Goal: Task Accomplishment & Management: Manage account settings

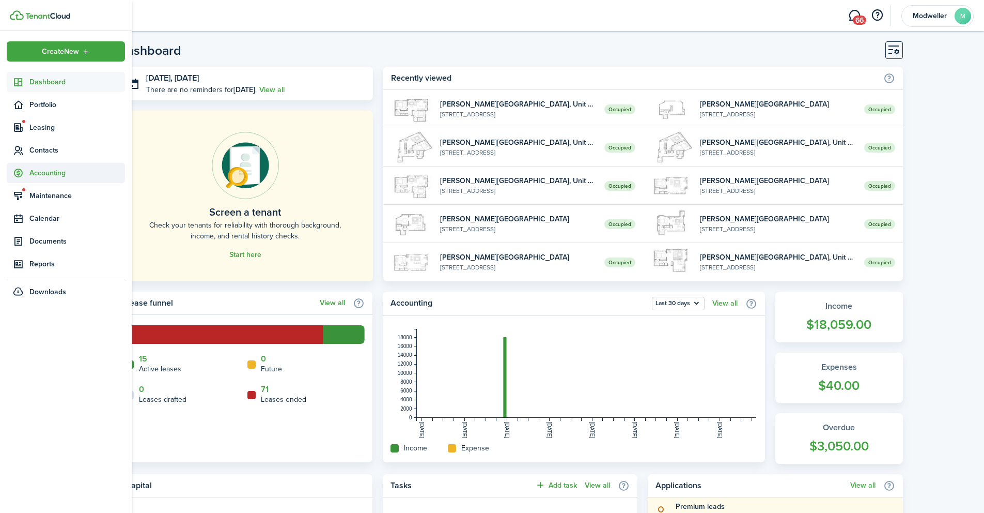
click at [47, 174] on span "Accounting" at bounding box center [77, 172] width 96 height 11
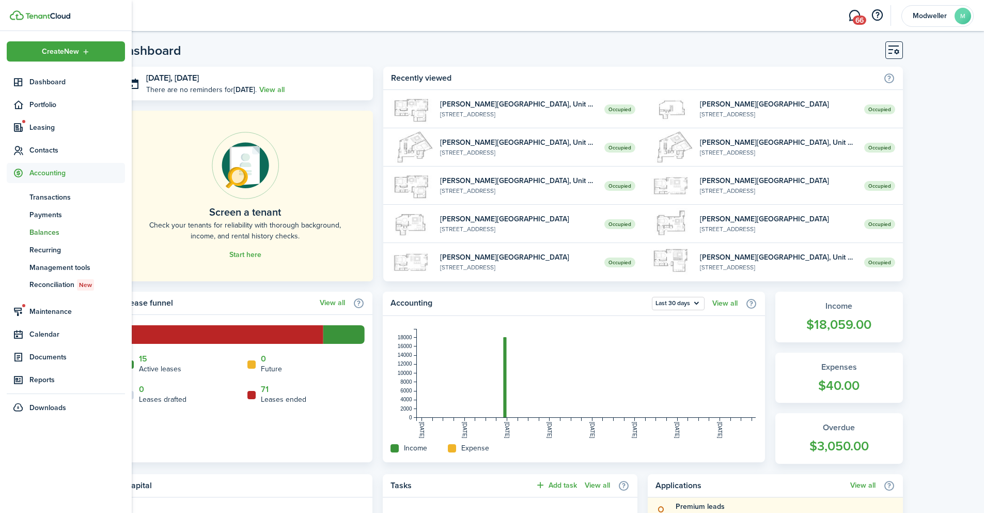
click at [49, 228] on span "Balances" at bounding box center [77, 232] width 96 height 11
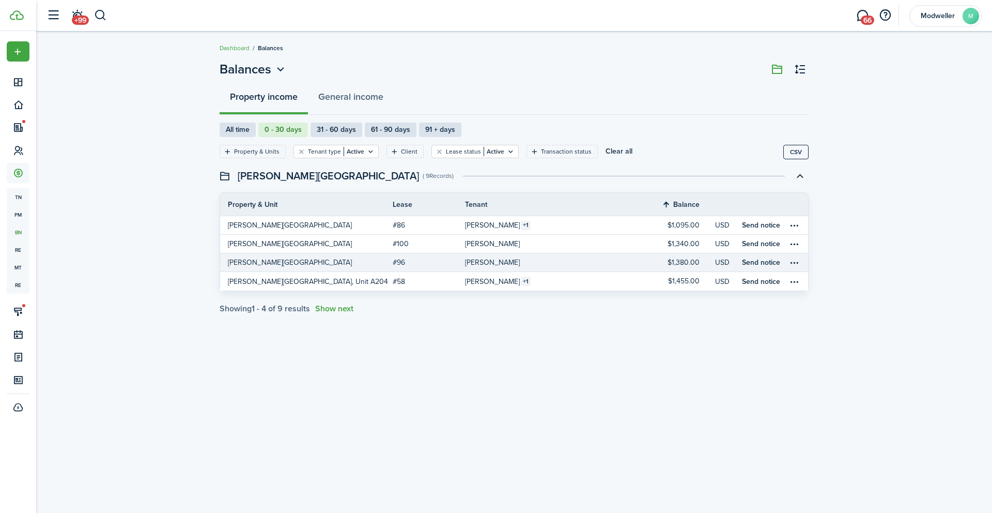
click at [392, 262] on link "[PERSON_NAME][GEOGRAPHIC_DATA]" at bounding box center [306, 262] width 173 height 18
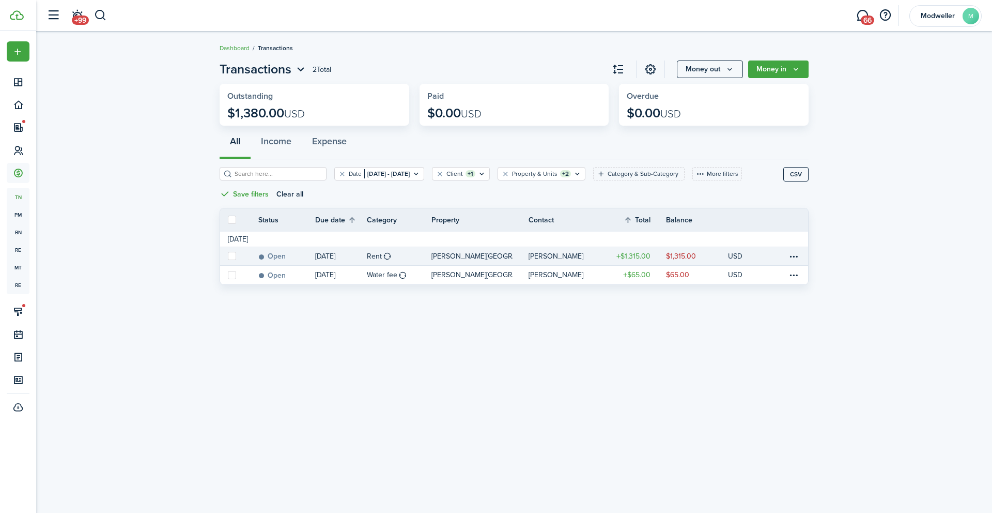
click at [616, 256] on table-amount-title "$1,315.00" at bounding box center [633, 256] width 34 height 11
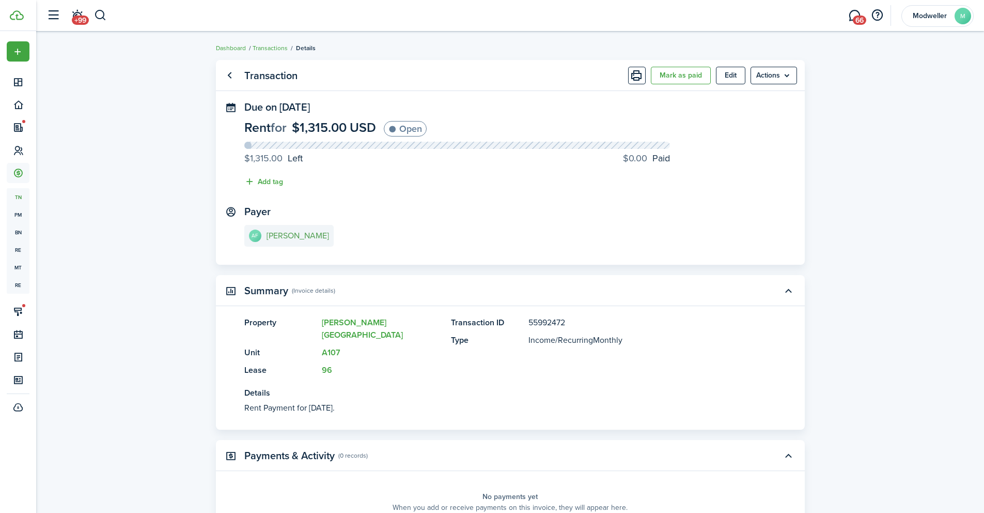
click at [294, 234] on e-details-info-title "[PERSON_NAME]" at bounding box center [298, 235] width 63 height 9
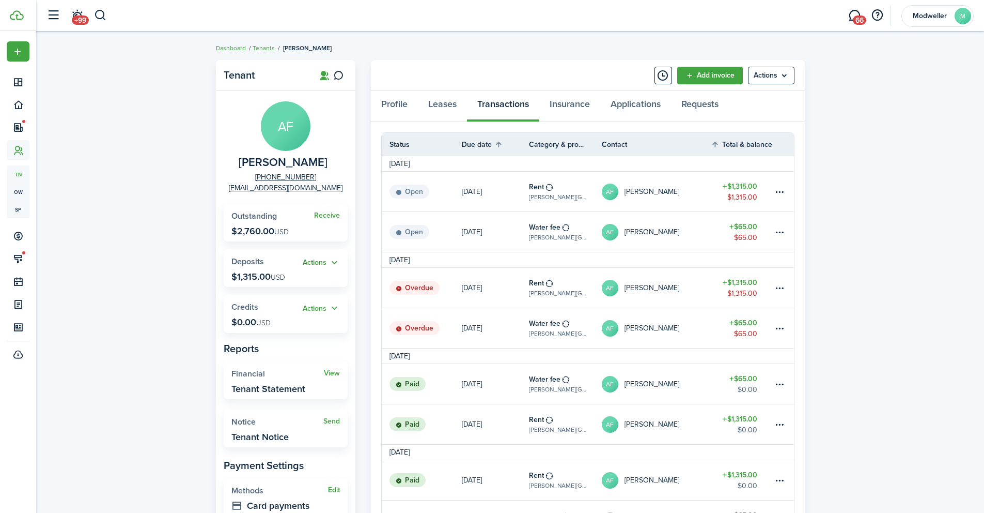
click at [320, 264] on button "Actions" at bounding box center [321, 263] width 37 height 12
click at [286, 316] on link "Return" at bounding box center [295, 319] width 90 height 18
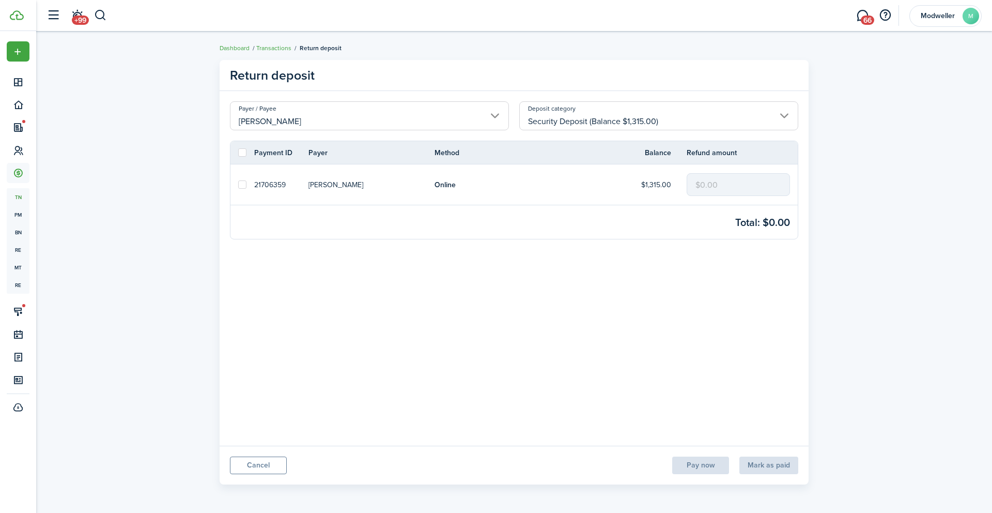
click at [712, 177] on mbsc-input "$0.00" at bounding box center [738, 184] width 103 height 23
click at [717, 186] on mbsc-input "$0.00" at bounding box center [738, 184] width 103 height 23
click at [245, 183] on label at bounding box center [242, 184] width 8 height 8
click at [238, 184] on input "checkbox" at bounding box center [238, 184] width 1 height 1
checkbox input "true"
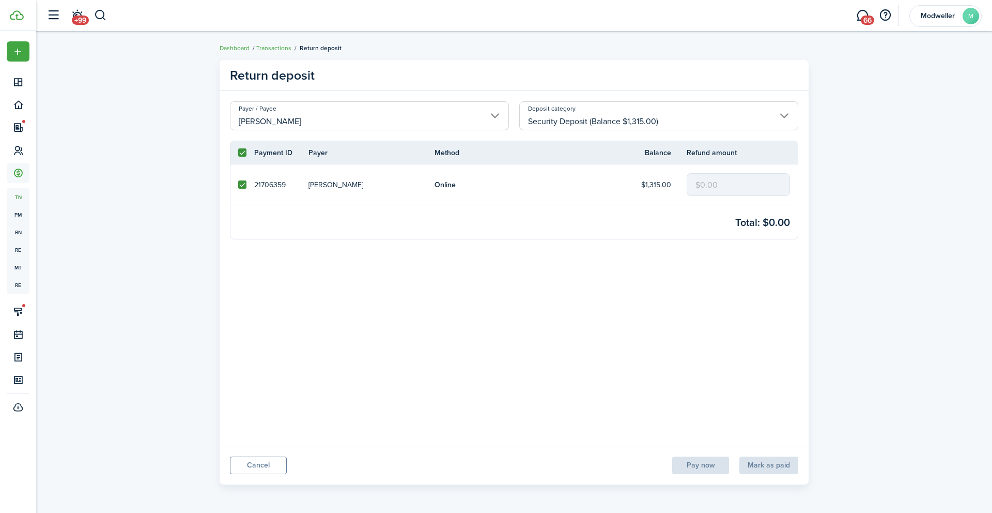
checkbox input "true"
click at [706, 183] on input "$0.00" at bounding box center [738, 184] width 103 height 23
drag, startPoint x: 722, startPoint y: 186, endPoint x: 679, endPoint y: 185, distance: 43.4
click at [679, 185] on tr "21706359 [PERSON_NAME] Online $1,315.00 $0.00" at bounding box center [513, 184] width 567 height 40
click at [721, 182] on input "$0.00" at bounding box center [738, 184] width 103 height 23
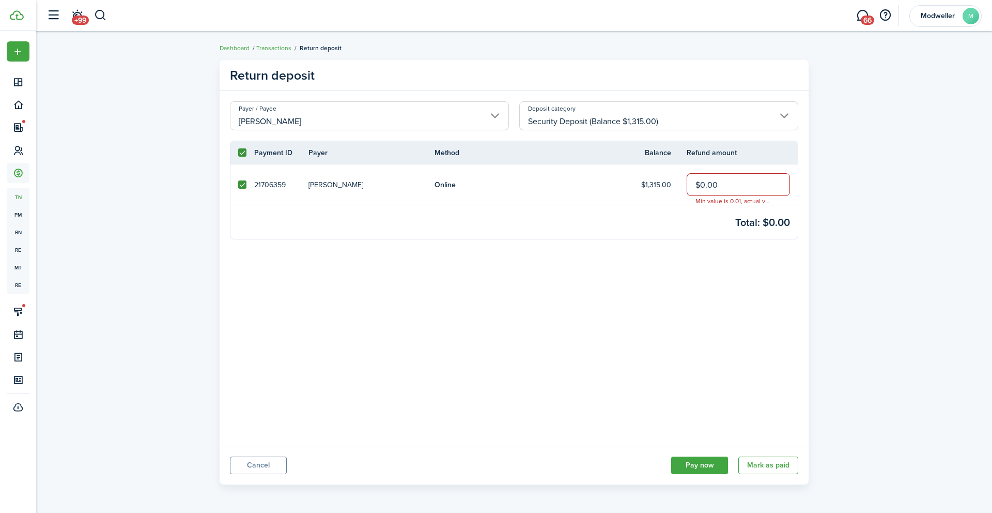
drag, startPoint x: 721, startPoint y: 182, endPoint x: 696, endPoint y: 184, distance: 24.9
click at [696, 184] on input "$0.00" at bounding box center [738, 184] width 103 height 23
type input "$1,075.00"
click at [679, 282] on panel-main-body "Payer / Payee [PERSON_NAME] Deposit category Security Deposit (Balance $1,315.0…" at bounding box center [514, 268] width 589 height 354
click at [712, 467] on button "Pay now" at bounding box center [699, 465] width 57 height 18
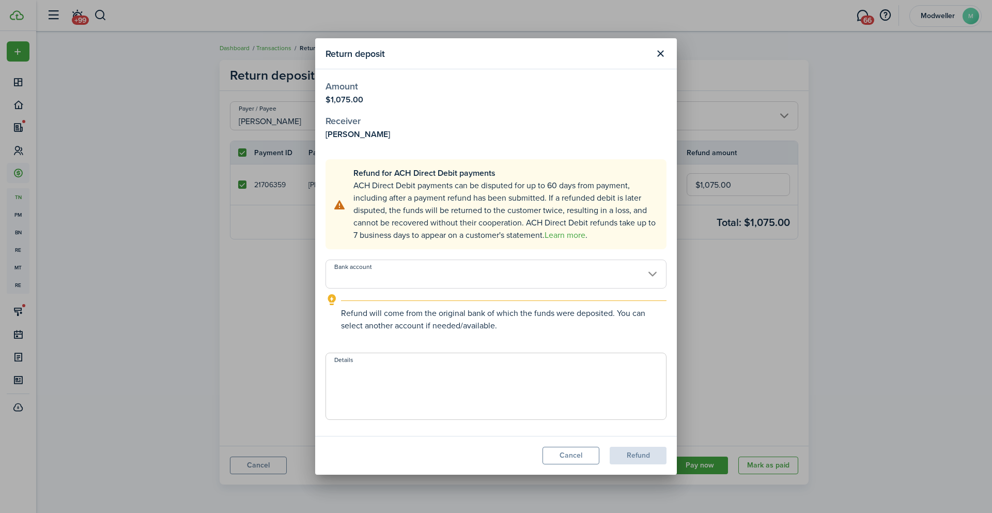
click at [412, 370] on textarea "Details" at bounding box center [496, 389] width 340 height 50
click at [400, 285] on input "Bank account" at bounding box center [496, 273] width 341 height 29
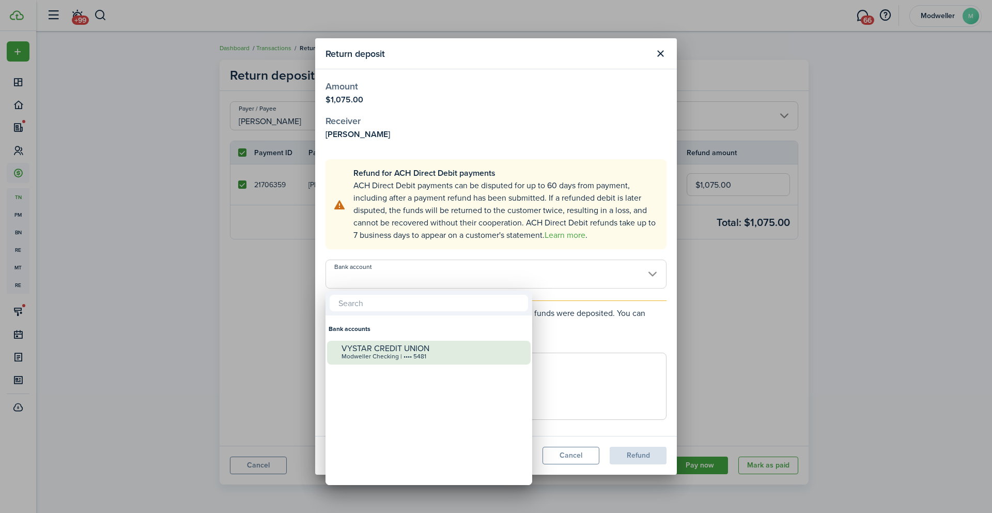
click at [404, 350] on div "VYSTAR CREDIT UNION" at bounding box center [433, 348] width 183 height 9
type input "•••• •••• •••• 5481"
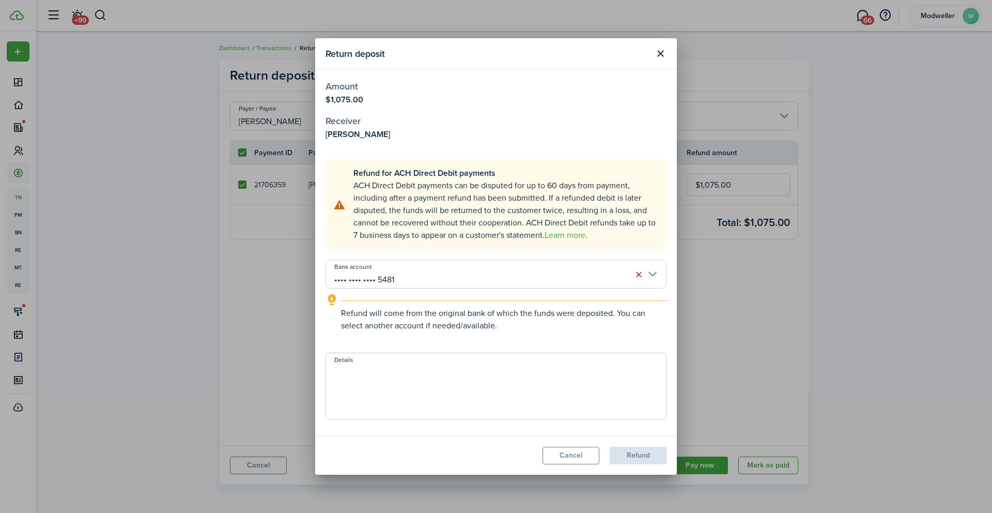
click at [487, 393] on textarea "Details" at bounding box center [496, 389] width 340 height 50
click at [521, 383] on textarea "Details" at bounding box center [496, 389] width 340 height 50
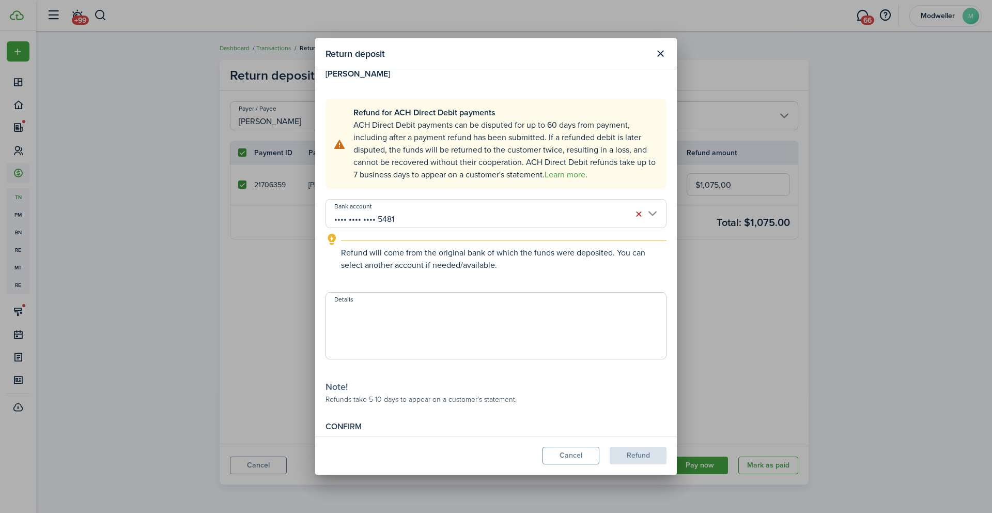
scroll to position [81, 0]
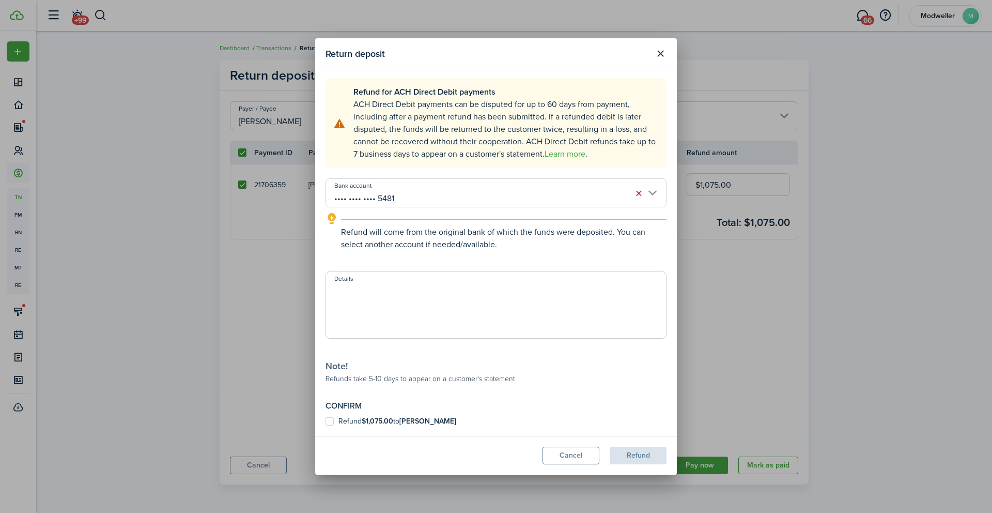
click at [335, 419] on label "Refund $1,075.00 to [PERSON_NAME]" at bounding box center [391, 421] width 131 height 8
click at [326, 502] on input "Refund $1,075.00 to [PERSON_NAME]" at bounding box center [325, 502] width 1 height 1
checkbox input "true"
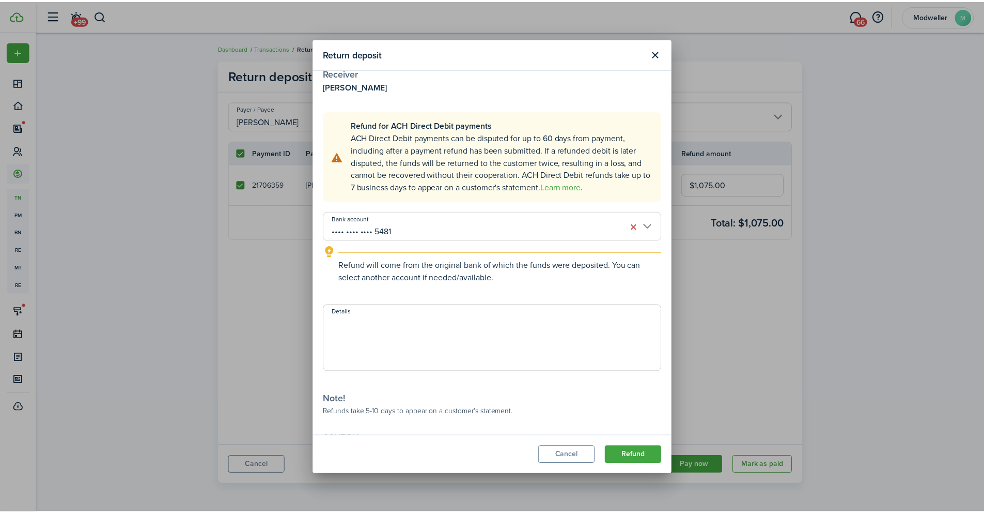
scroll to position [0, 0]
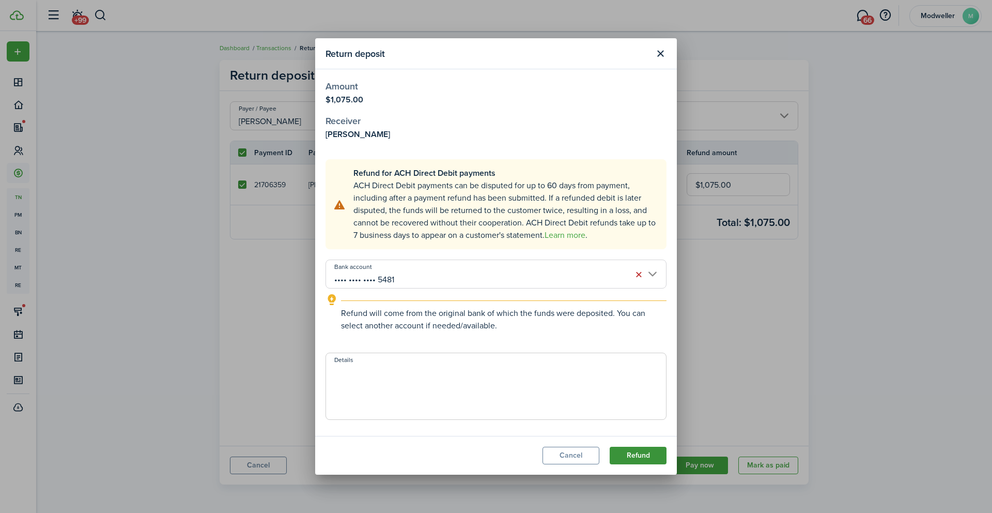
click at [644, 453] on button "Refund" at bounding box center [638, 455] width 57 height 18
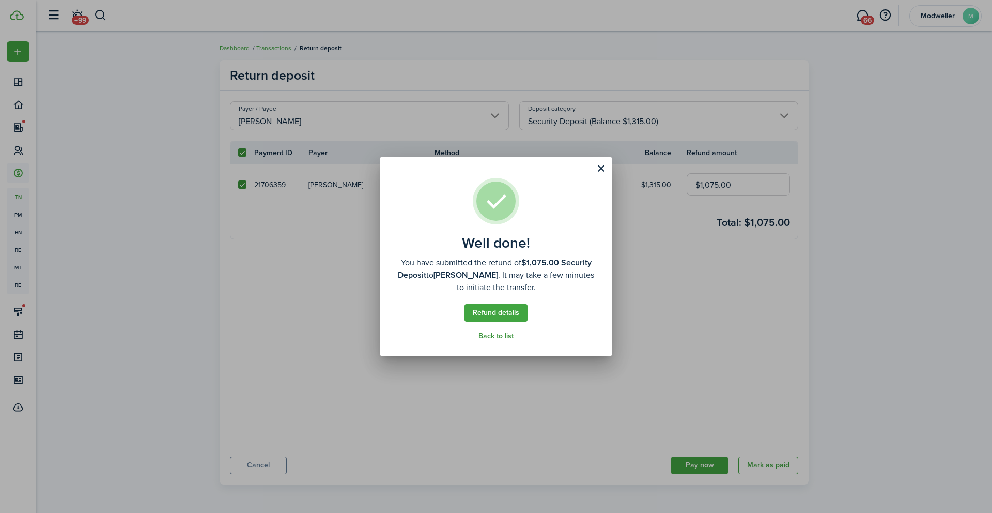
click at [499, 335] on link "Back to list" at bounding box center [495, 336] width 35 height 8
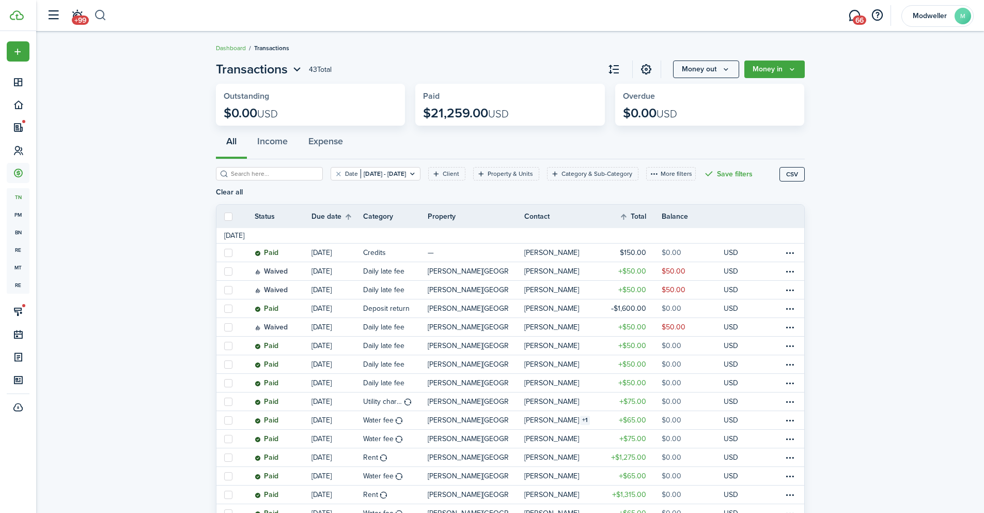
click at [102, 13] on button "button" at bounding box center [100, 16] width 13 height 18
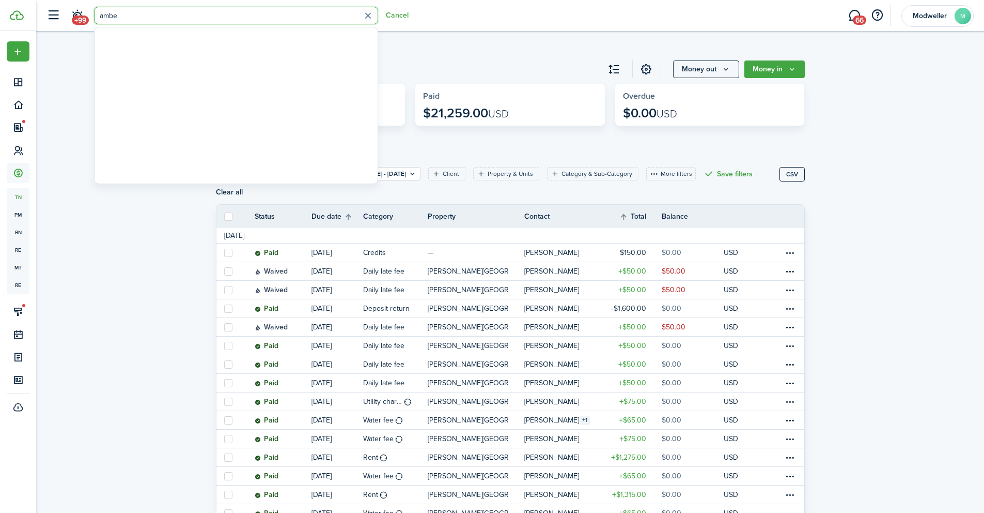
type input "amber"
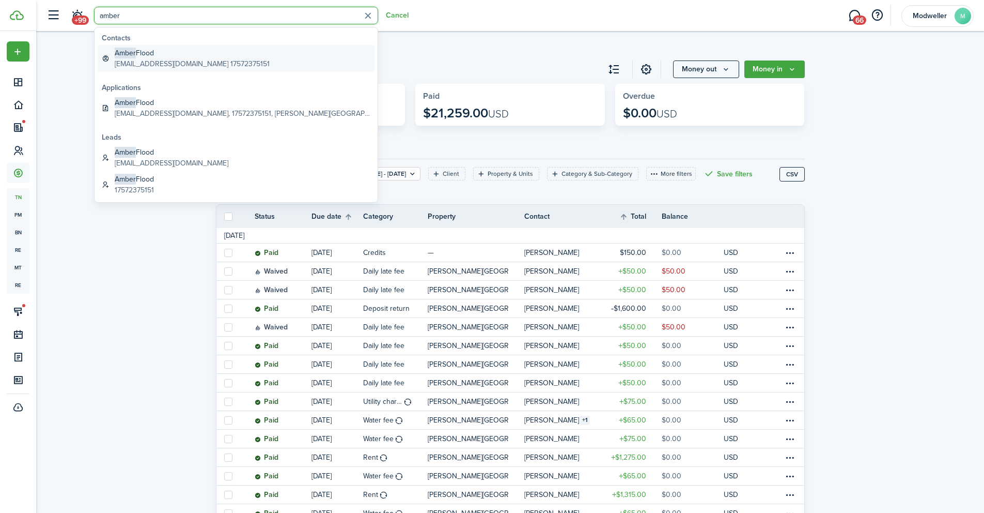
click at [174, 60] on global-search-item-description "[EMAIL_ADDRESS][DOMAIN_NAME] 17572375151" at bounding box center [192, 63] width 155 height 11
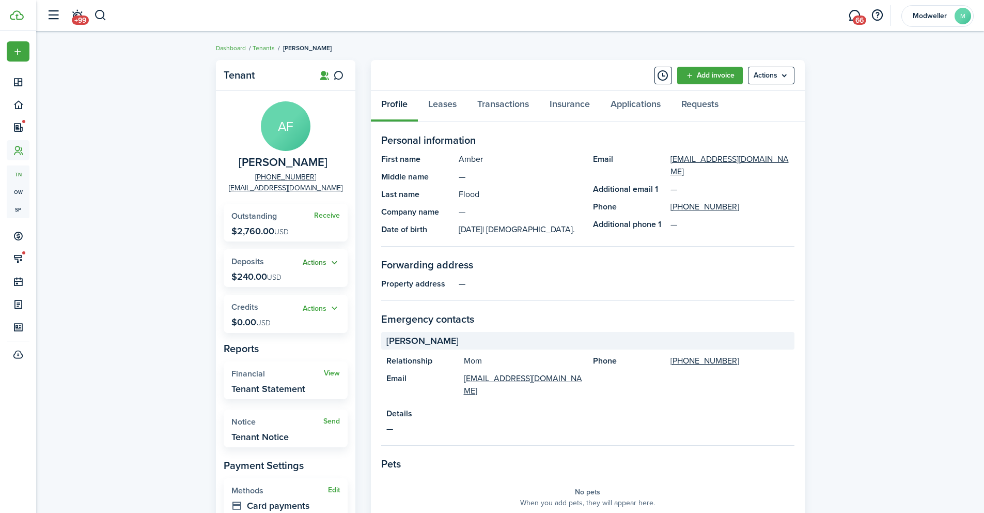
click at [311, 261] on button "Actions" at bounding box center [321, 263] width 37 height 12
click at [280, 300] on link "Apply" at bounding box center [295, 301] width 90 height 18
click at [326, 264] on button "Actions" at bounding box center [321, 263] width 37 height 12
click at [723, 78] on link "Add invoice" at bounding box center [710, 76] width 66 height 18
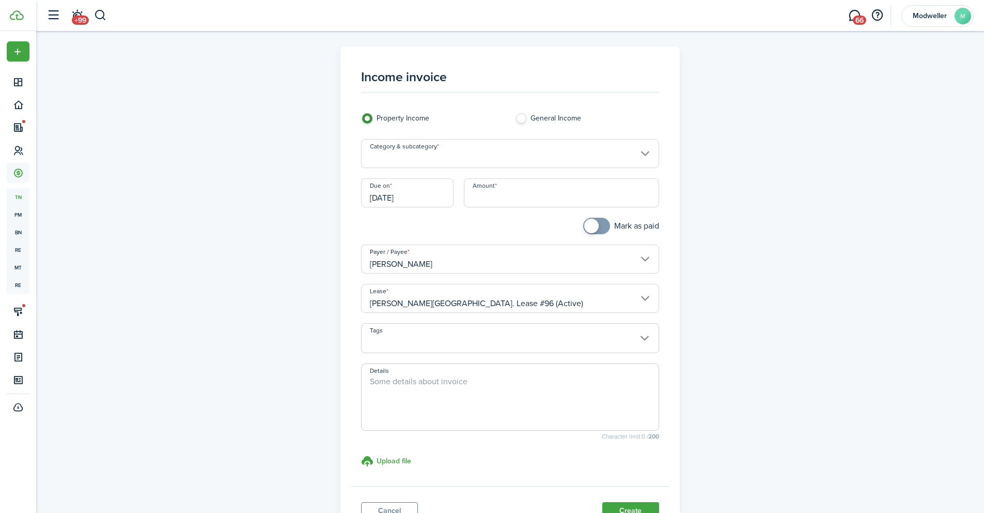
click at [468, 155] on input "Category & subcategory" at bounding box center [510, 153] width 298 height 29
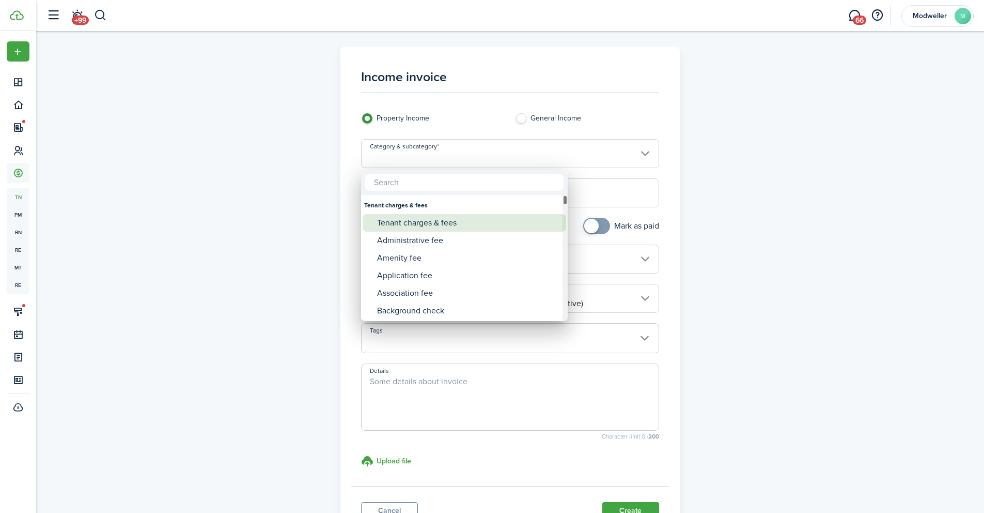
click at [439, 225] on div "Tenant charges & fees" at bounding box center [468, 223] width 183 height 18
type input "Tenant charges & fees"
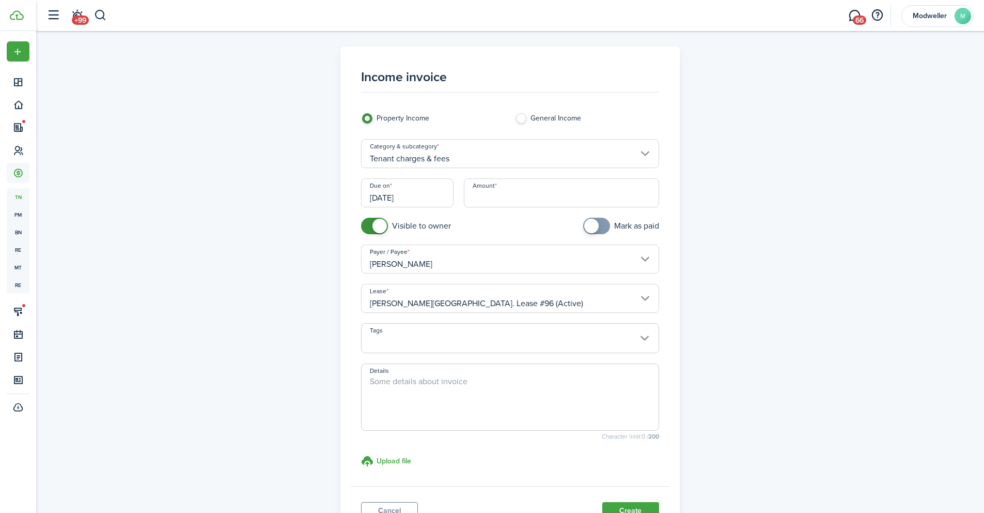
click at [501, 195] on input "Amount" at bounding box center [561, 192] width 195 height 29
type input "$240.00"
click at [544, 406] on textarea "Details" at bounding box center [510, 400] width 297 height 50
click at [394, 457] on h3 "Upload file" at bounding box center [394, 460] width 35 height 11
click at [361, 455] on input "Upload file store documents and templates Choose file" at bounding box center [361, 455] width 0 height 0
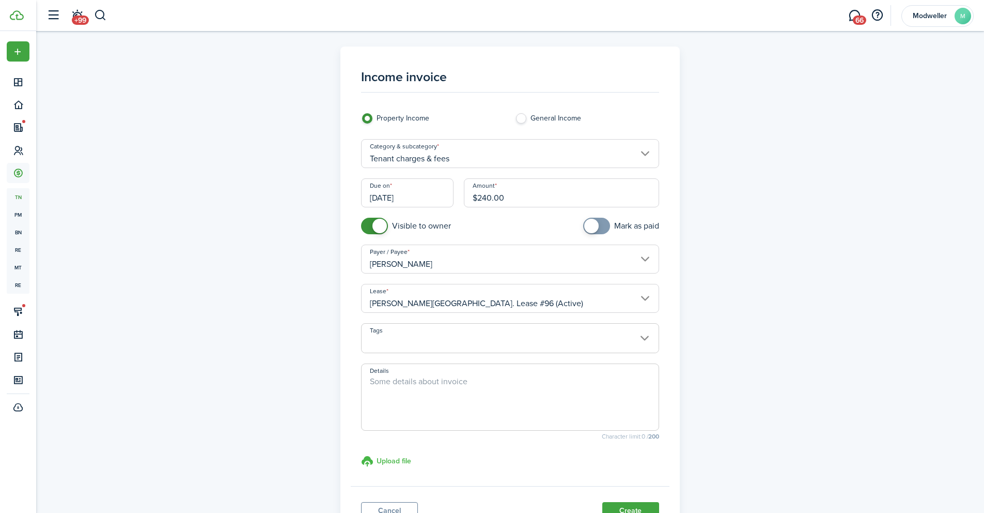
click at [395, 462] on h3 "Upload file" at bounding box center [394, 460] width 35 height 11
click at [361, 455] on input "Upload file store documents and templates Choose file" at bounding box center [361, 455] width 0 height 0
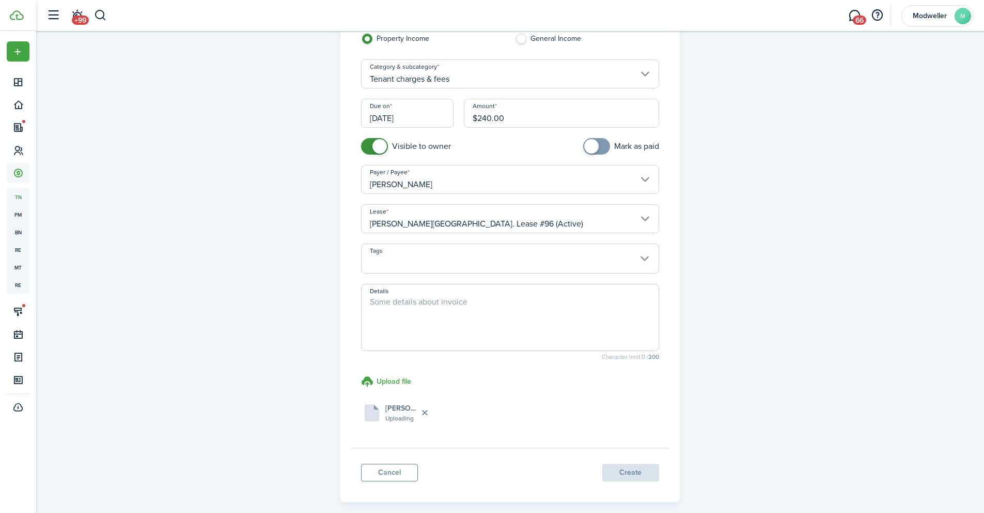
scroll to position [85, 0]
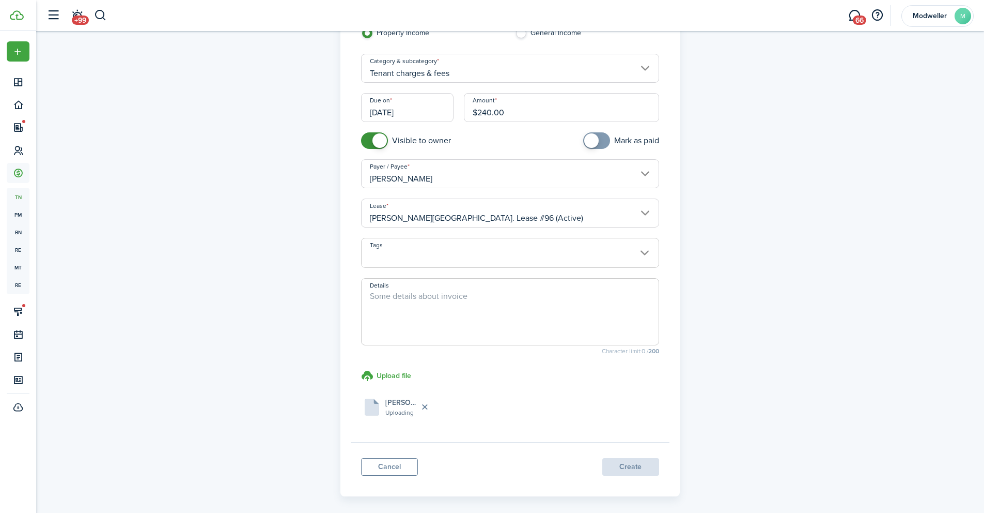
click at [410, 284] on span at bounding box center [510, 311] width 298 height 67
click at [410, 296] on textarea "Details" at bounding box center [510, 315] width 297 height 50
paste textarea "Small wall repairs and cleanup"
type textarea "Small wall repairs and cleanup"
click at [481, 264] on span at bounding box center [510, 259] width 297 height 18
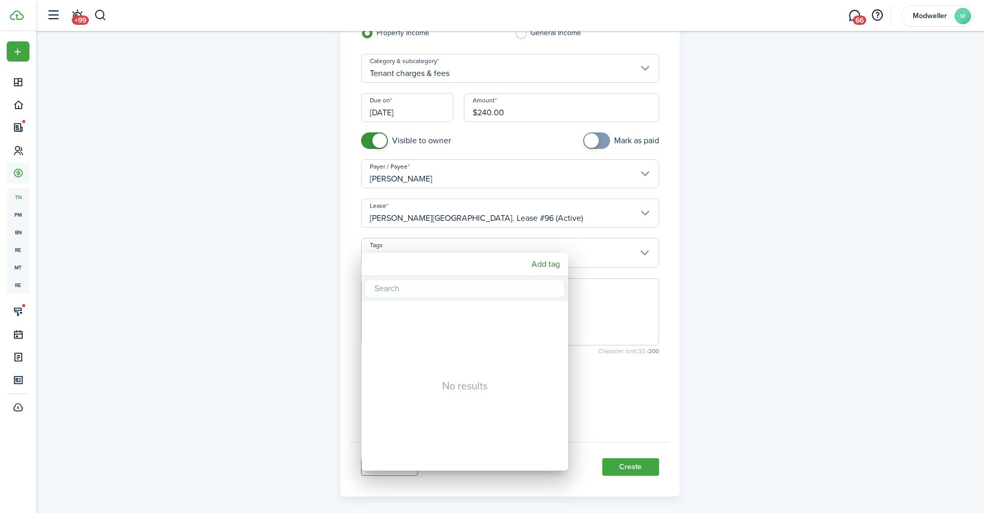
click at [756, 268] on div at bounding box center [492, 256] width 1150 height 678
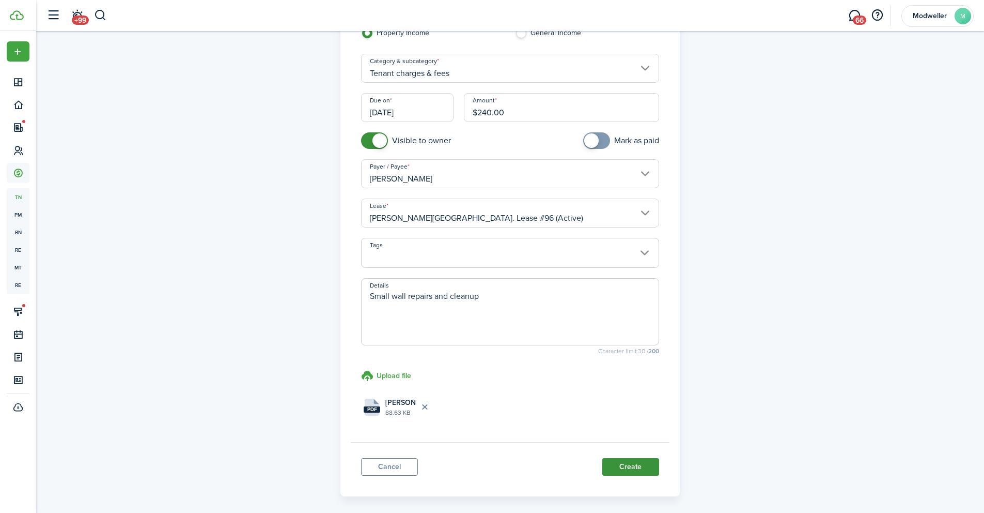
click at [618, 467] on button "Create" at bounding box center [630, 467] width 57 height 18
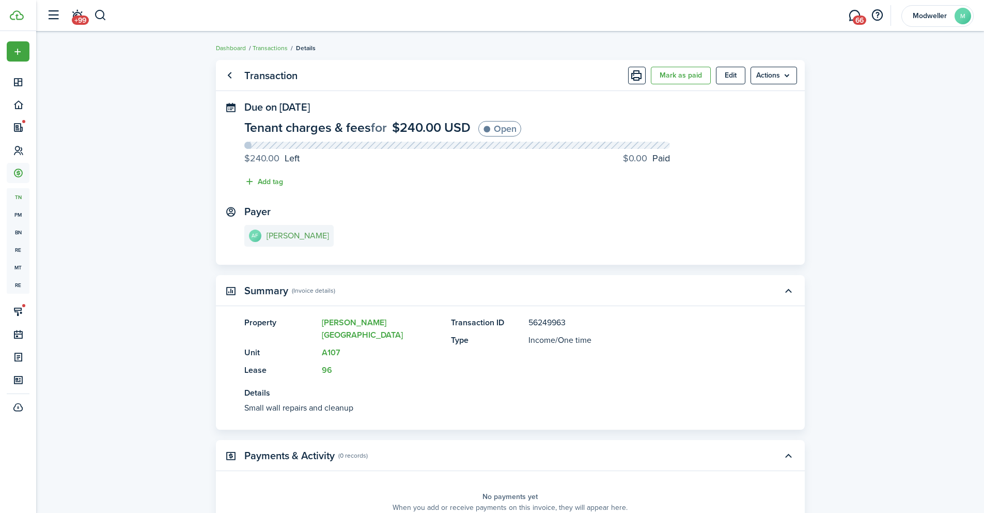
click at [287, 231] on e-details-info-title "[PERSON_NAME]" at bounding box center [298, 235] width 63 height 9
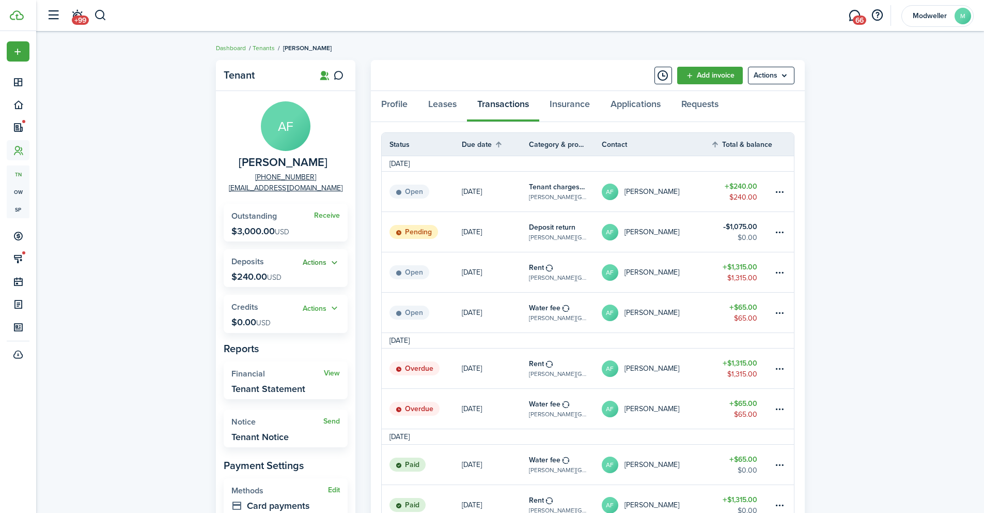
click at [312, 262] on button "Actions" at bounding box center [321, 263] width 37 height 12
click at [287, 303] on link "Apply" at bounding box center [295, 301] width 90 height 18
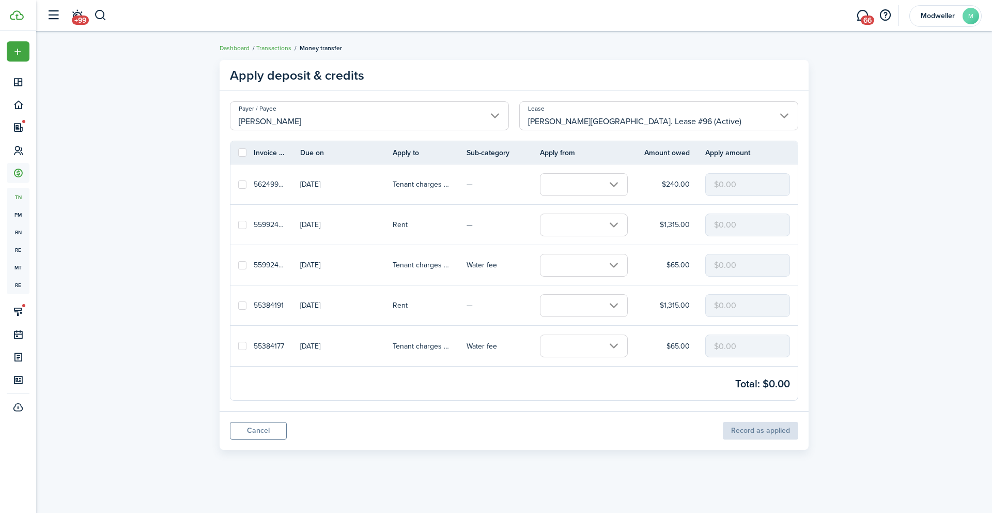
click at [243, 186] on label at bounding box center [242, 184] width 8 height 8
click at [238, 184] on input "checkbox" at bounding box center [238, 184] width 1 height 1
checkbox input "true"
click at [621, 187] on input "text" at bounding box center [584, 184] width 88 height 23
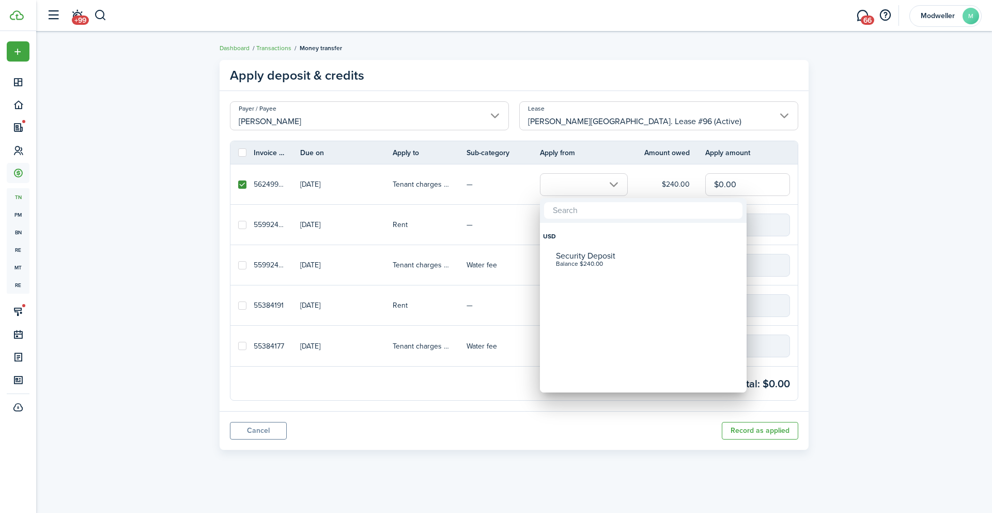
click at [611, 258] on div "Security Deposit" at bounding box center [647, 255] width 183 height 9
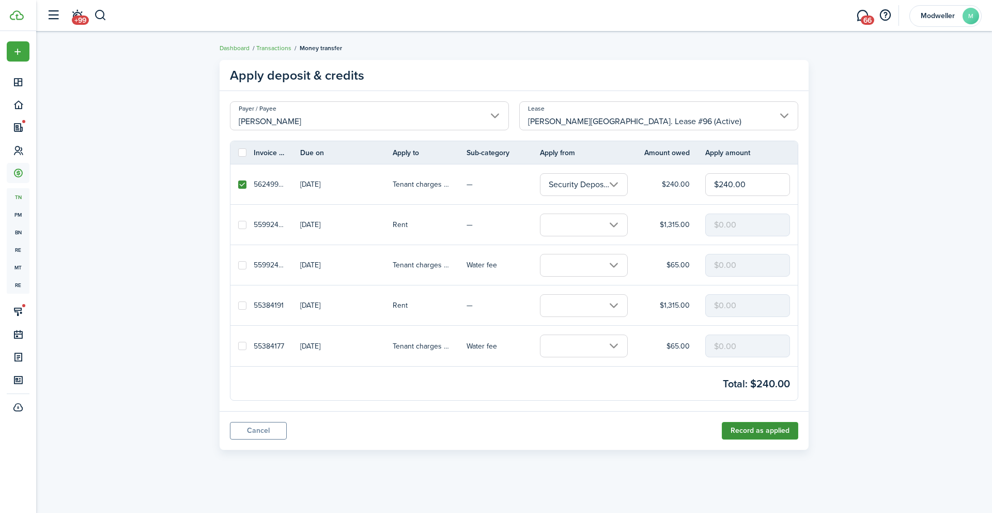
click at [769, 433] on button "Record as applied" at bounding box center [760, 431] width 76 height 18
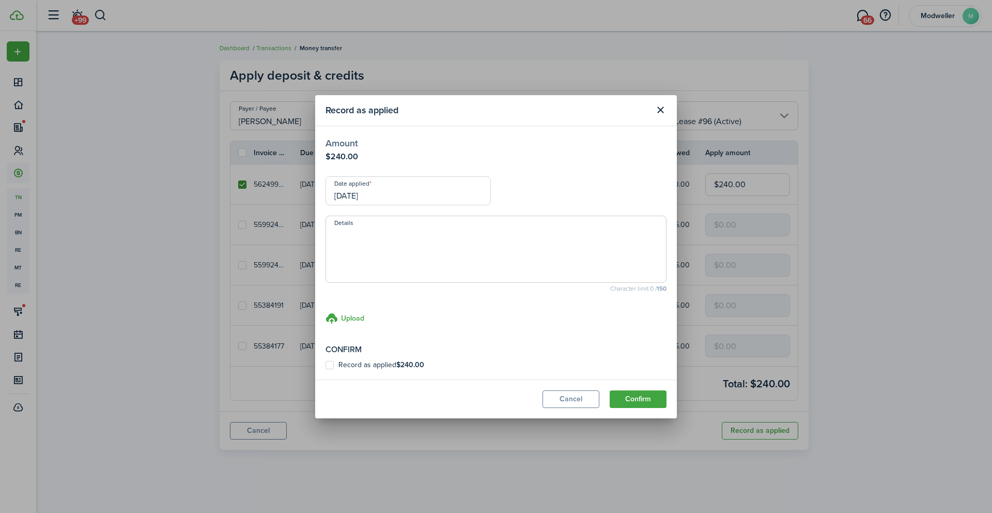
click at [333, 362] on label "Record as applied $240.00" at bounding box center [375, 365] width 99 height 8
click at [326, 364] on input "Record as applied $240.00" at bounding box center [325, 364] width 1 height 1
checkbox input "true"
click at [650, 395] on button "Confirm" at bounding box center [638, 399] width 57 height 18
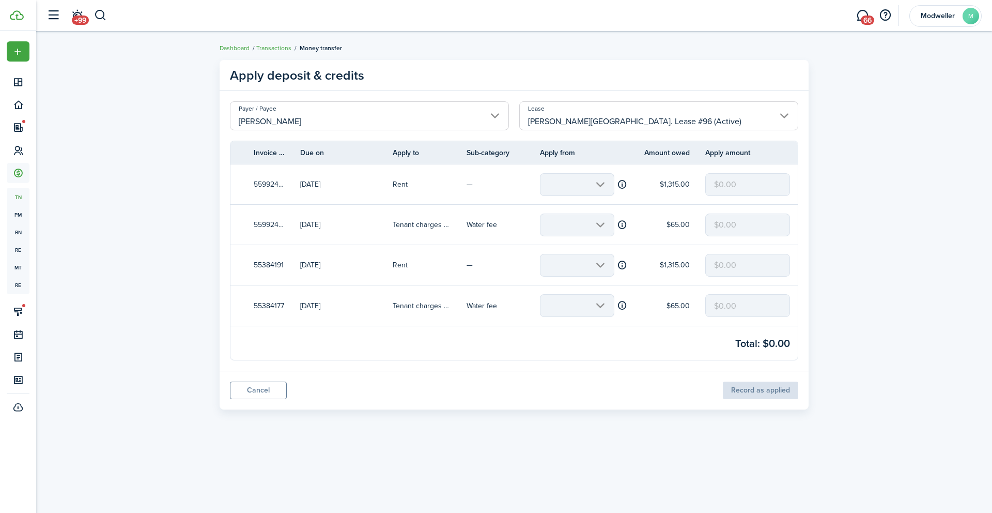
click at [300, 123] on input "[PERSON_NAME]" at bounding box center [369, 115] width 279 height 29
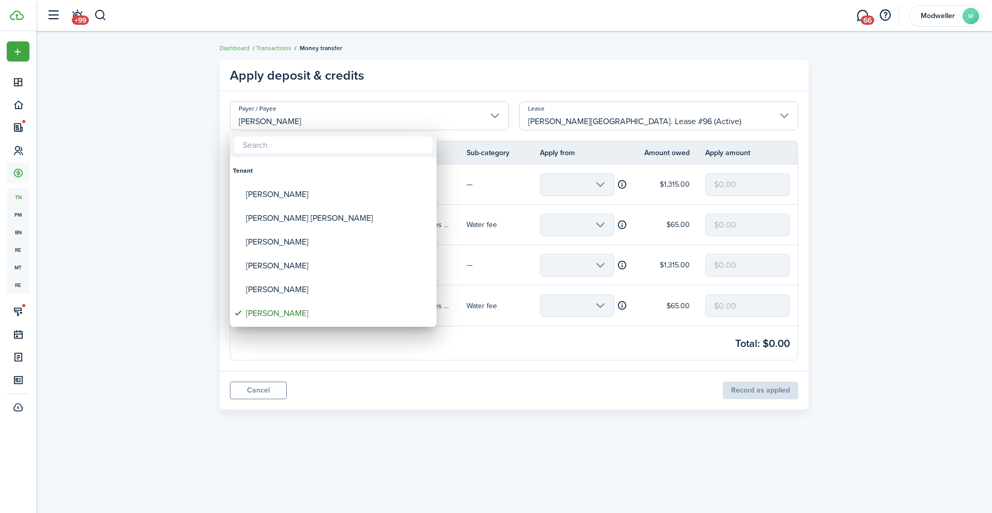
click at [177, 120] on div at bounding box center [495, 256] width 1157 height 678
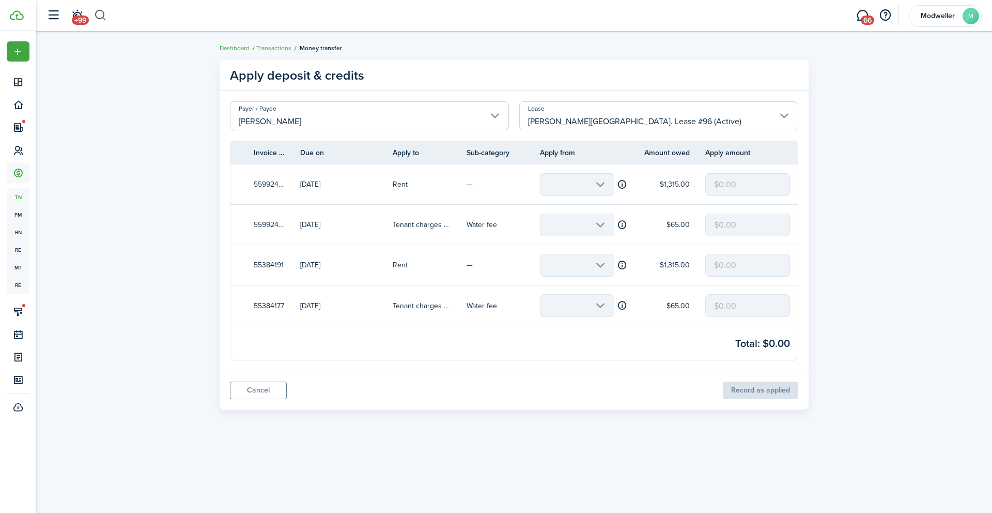
click at [104, 13] on button "button" at bounding box center [100, 16] width 13 height 18
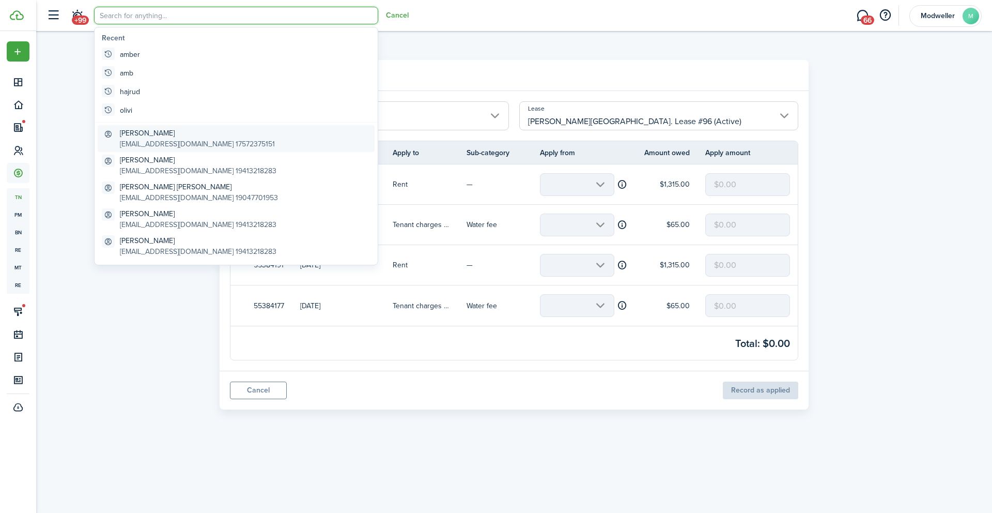
click at [140, 133] on global-search-item-title "[PERSON_NAME]" at bounding box center [197, 133] width 155 height 11
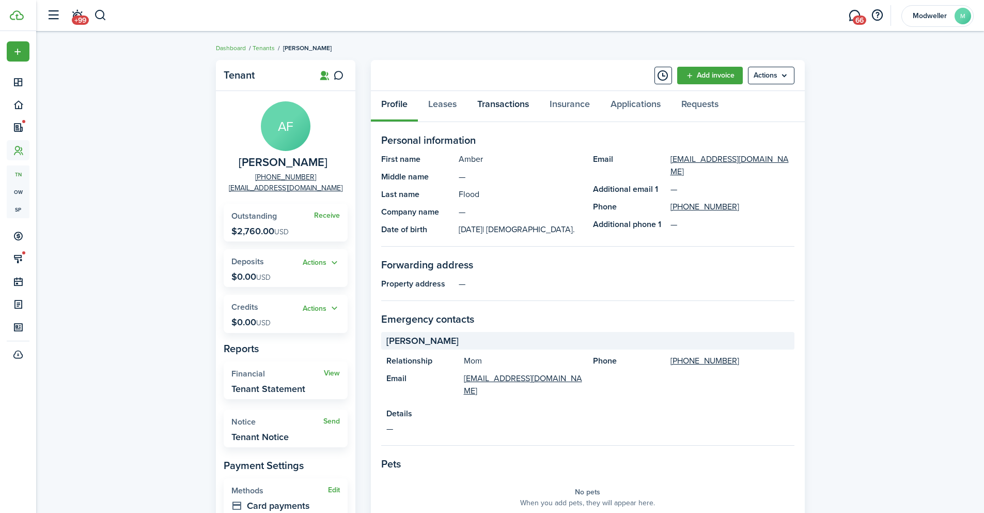
click at [507, 109] on link "Transactions" at bounding box center [503, 106] width 72 height 31
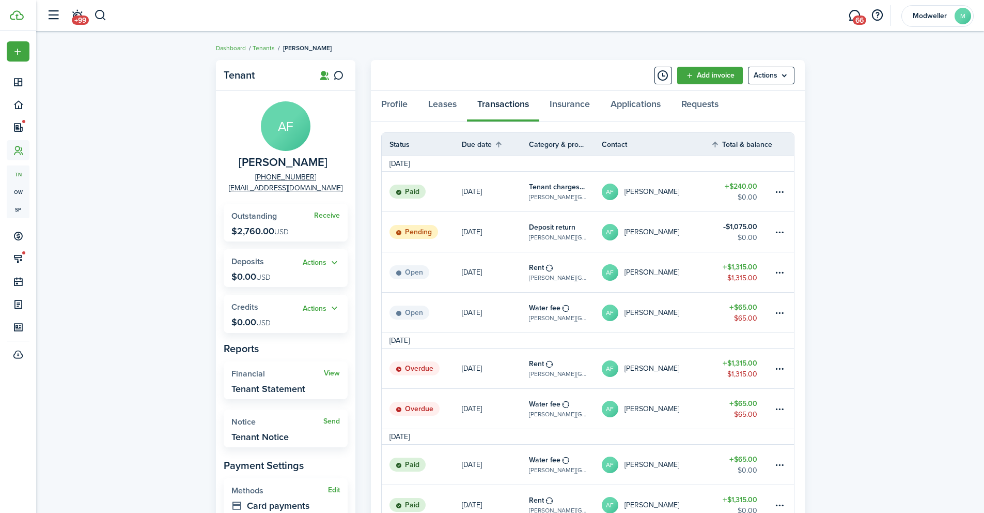
click at [786, 271] on link at bounding box center [783, 272] width 21 height 40
click at [775, 274] on table-menu-btn-icon at bounding box center [780, 272] width 12 height 12
click at [784, 276] on menu-loader at bounding box center [781, 272] width 10 height 10
click at [727, 426] on button "Void" at bounding box center [741, 419] width 90 height 18
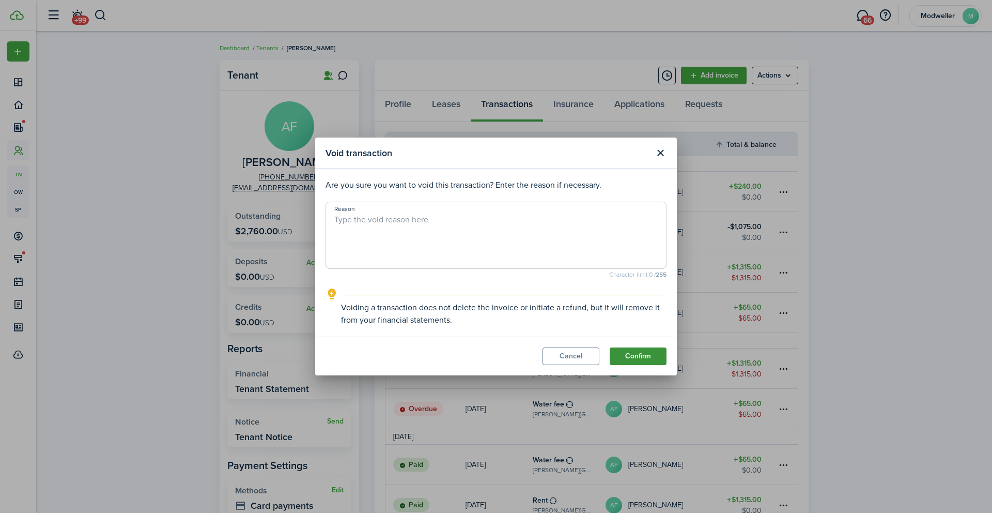
click at [642, 361] on button "Confirm" at bounding box center [638, 356] width 57 height 18
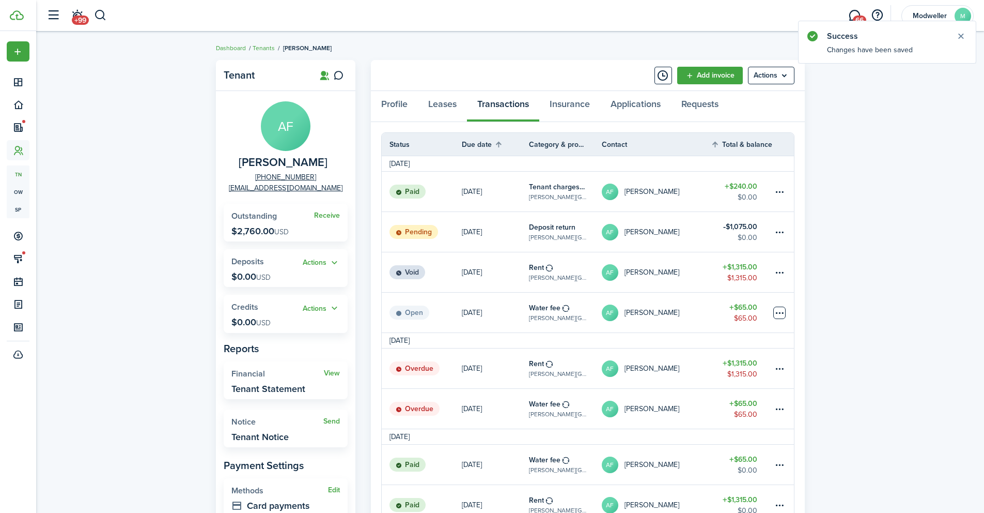
click at [782, 308] on table-menu-btn-icon at bounding box center [780, 312] width 12 height 12
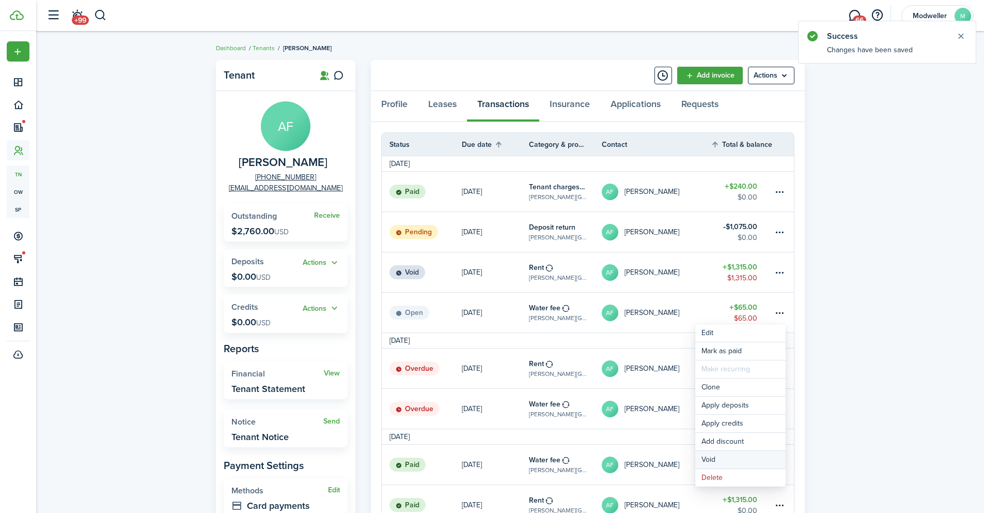
click at [728, 459] on button "Void" at bounding box center [741, 460] width 90 height 18
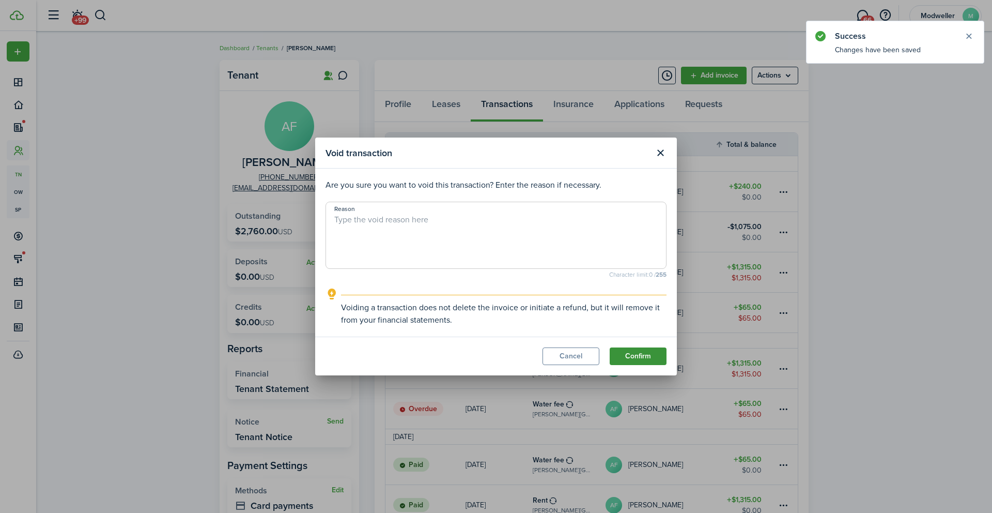
click at [631, 360] on button "Confirm" at bounding box center [638, 356] width 57 height 18
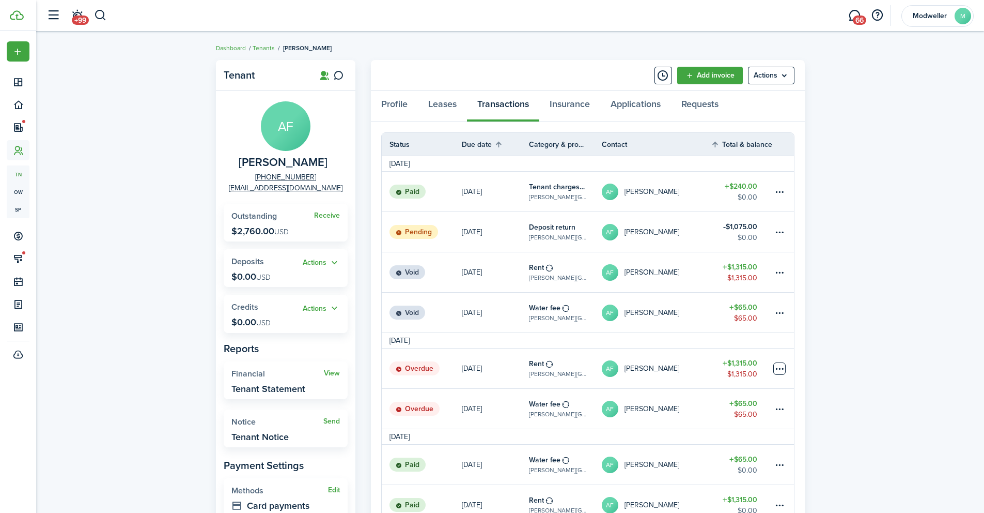
click at [781, 372] on table-menu-btn-icon at bounding box center [780, 368] width 12 height 12
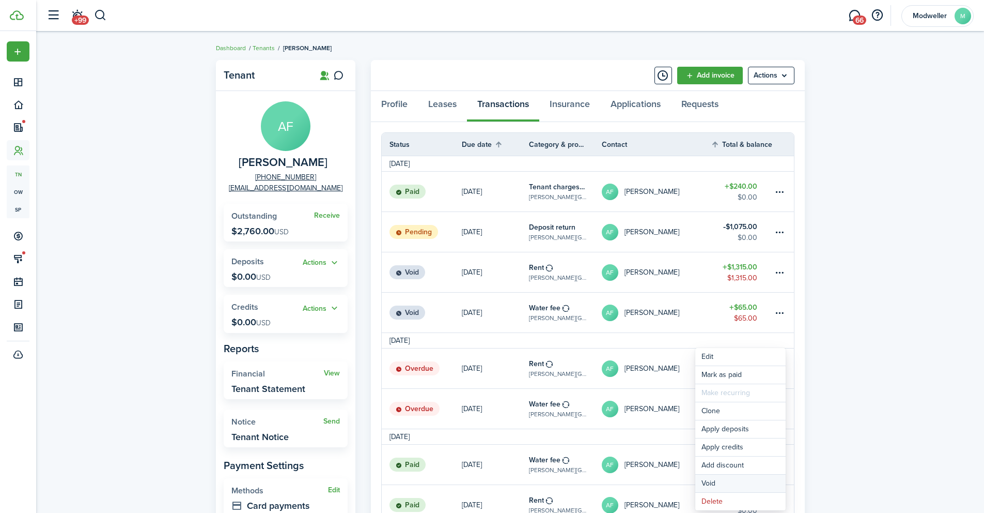
click at [742, 483] on button "Void" at bounding box center [741, 483] width 90 height 18
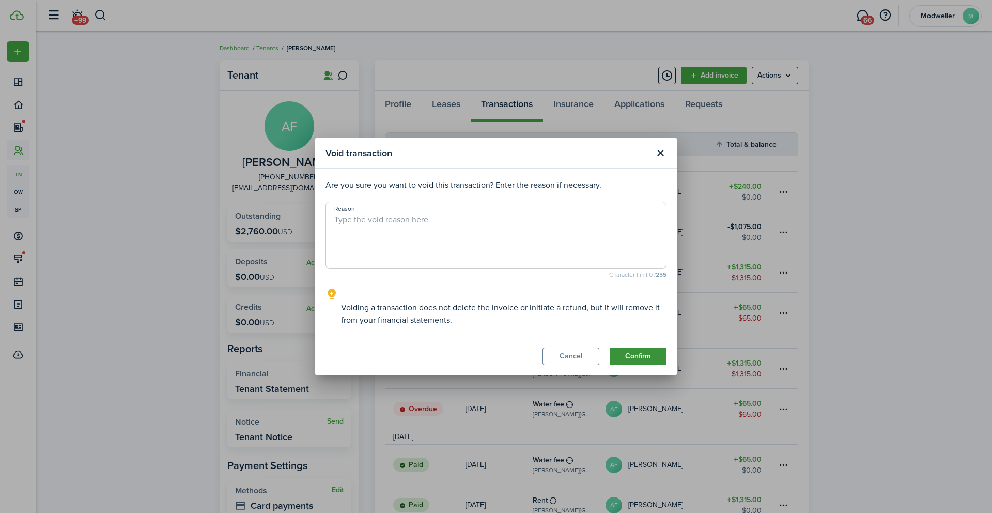
click at [648, 355] on button "Confirm" at bounding box center [638, 356] width 57 height 18
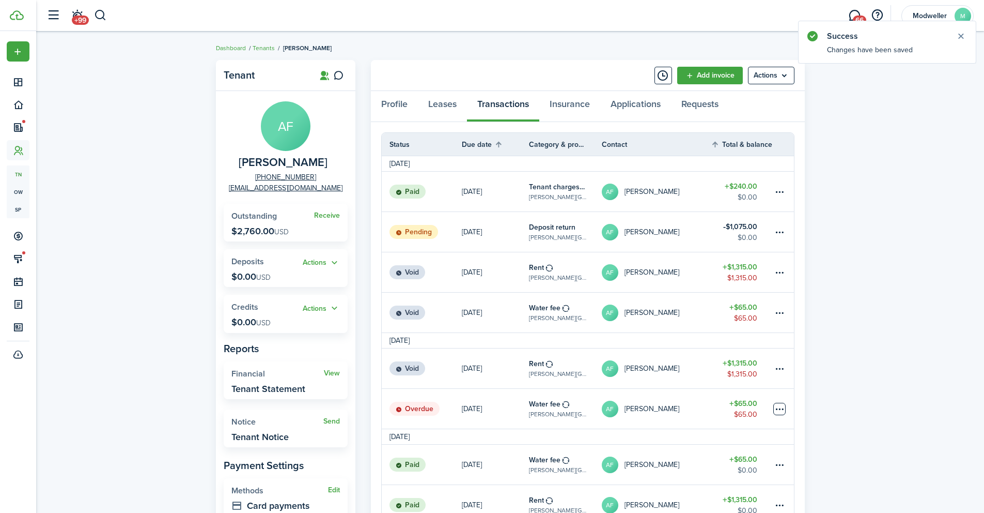
click at [780, 409] on table-menu-btn-icon at bounding box center [780, 409] width 12 height 12
click at [729, 480] on button "Void" at bounding box center [741, 483] width 90 height 18
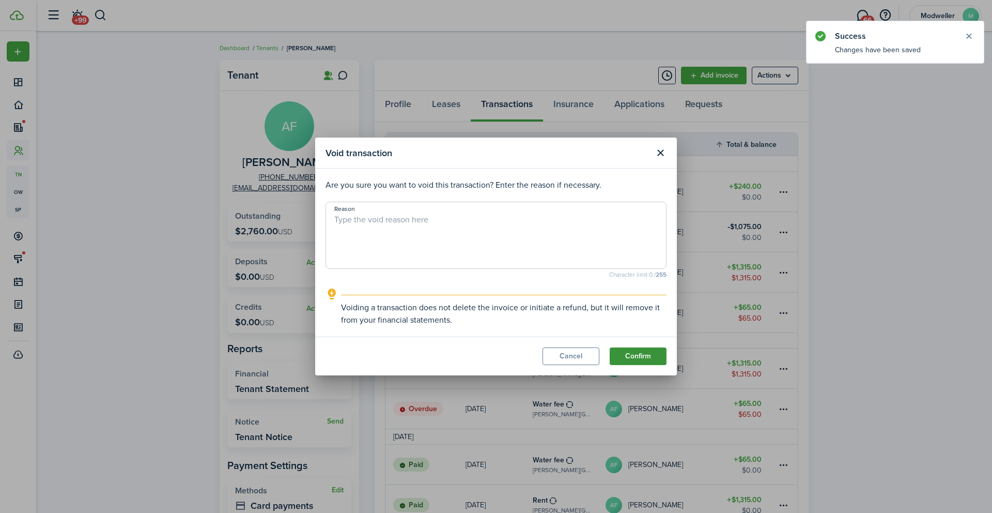
click at [647, 357] on button "Confirm" at bounding box center [638, 356] width 57 height 18
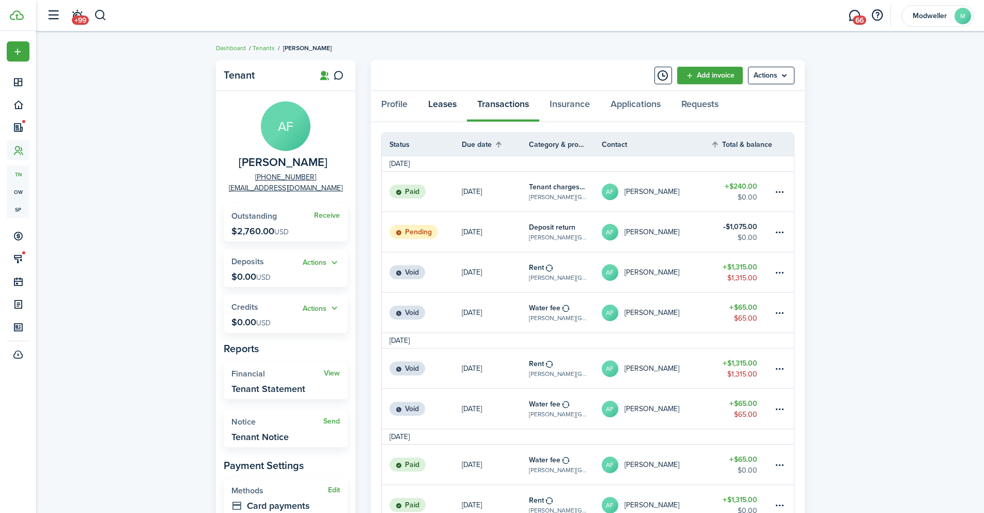
click at [454, 106] on link "Leases" at bounding box center [442, 106] width 49 height 31
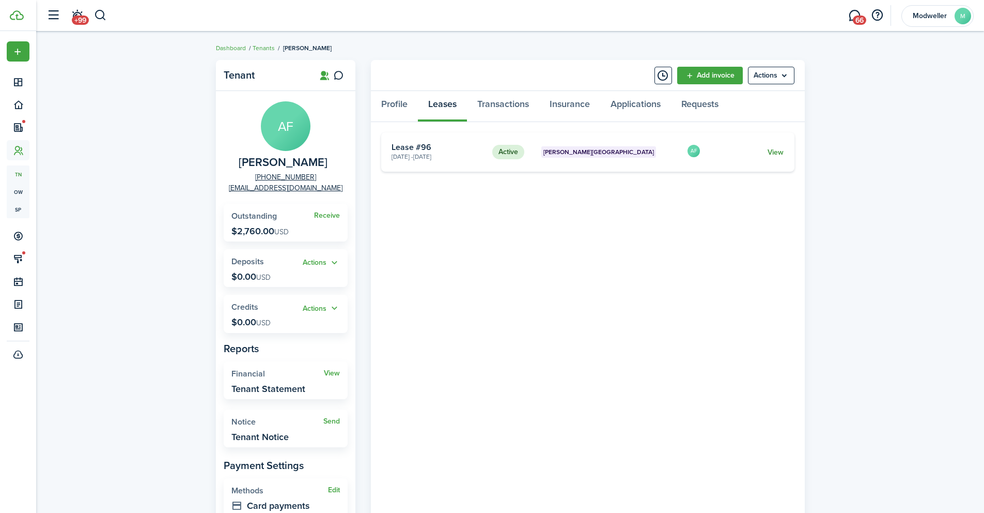
click at [775, 152] on link "View" at bounding box center [776, 152] width 16 height 11
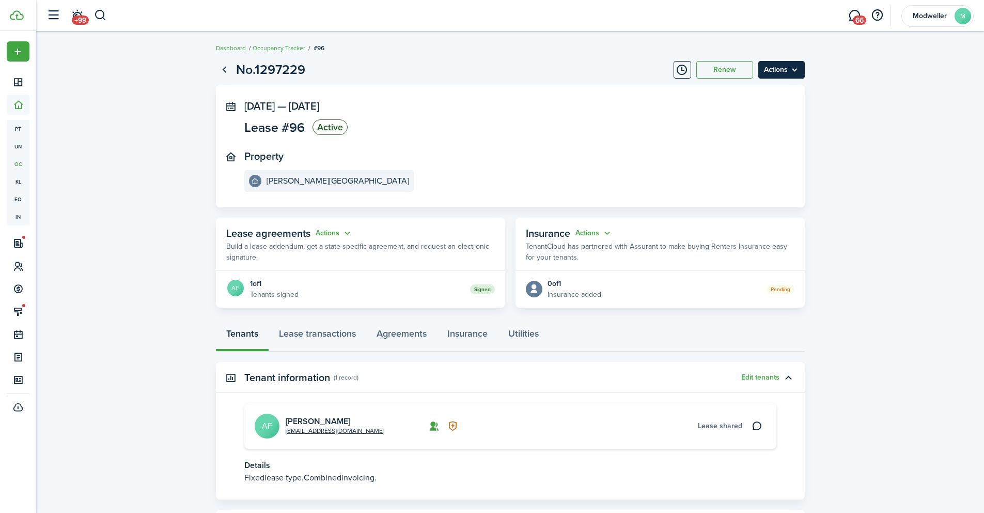
click at [793, 73] on menu-btn "Actions" at bounding box center [782, 70] width 47 height 18
click at [763, 128] on link "End Lease" at bounding box center [760, 129] width 90 height 18
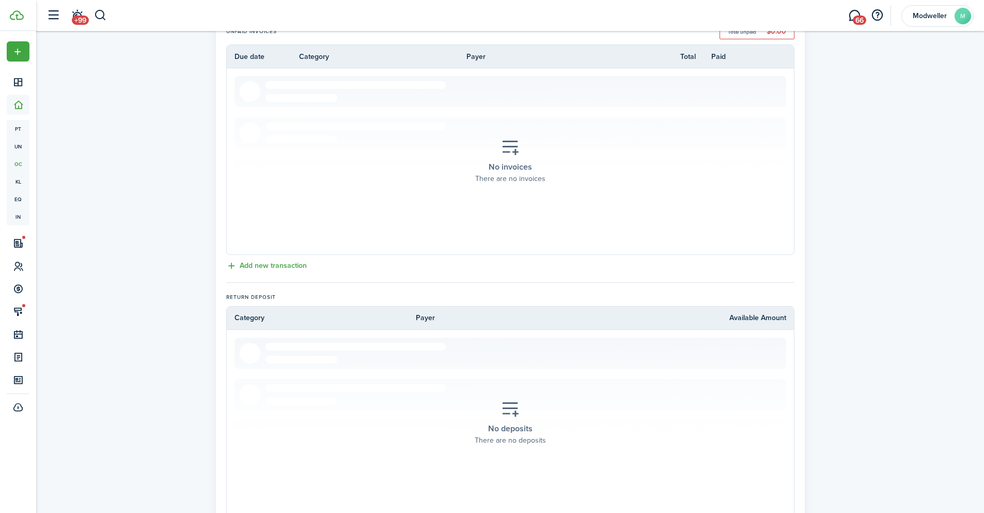
scroll to position [339, 0]
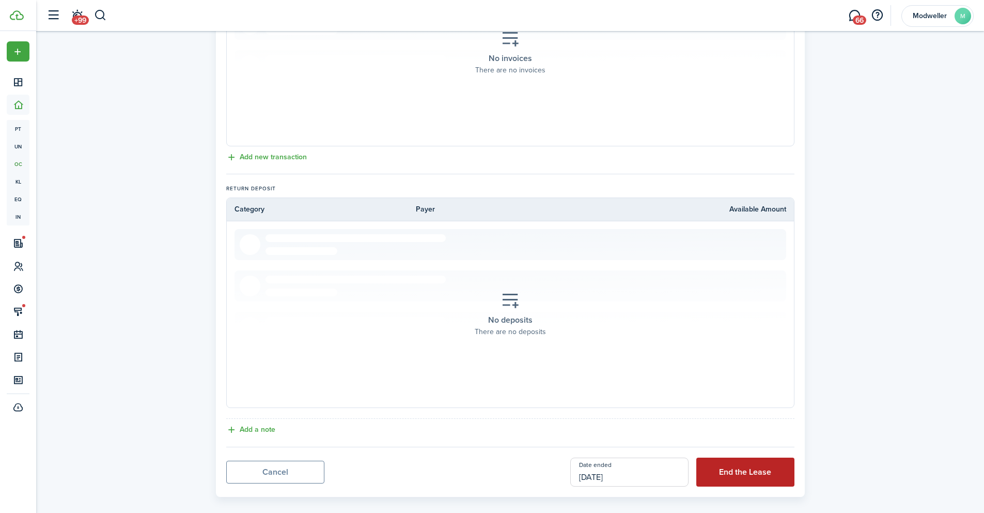
click at [716, 457] on button "End the Lease" at bounding box center [746, 471] width 98 height 29
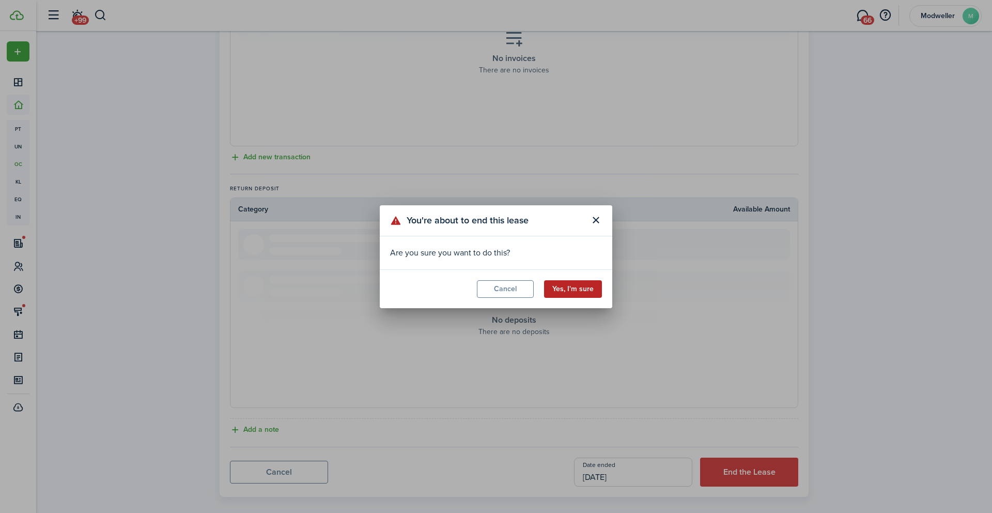
click at [571, 288] on button "Yes, I'm sure" at bounding box center [573, 289] width 58 height 18
